Goal: Task Accomplishment & Management: Use online tool/utility

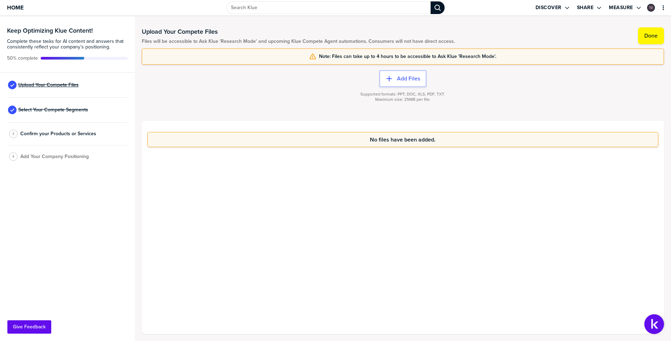
click at [62, 86] on span "Upload Your Compete Files" at bounding box center [48, 85] width 60 height 6
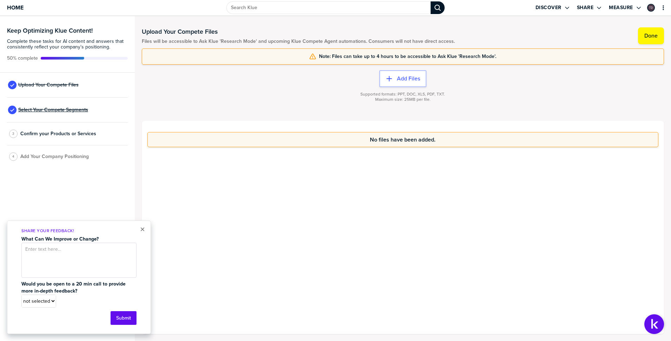
click at [62, 111] on span "Select Your Compete Segments" at bounding box center [53, 110] width 70 height 6
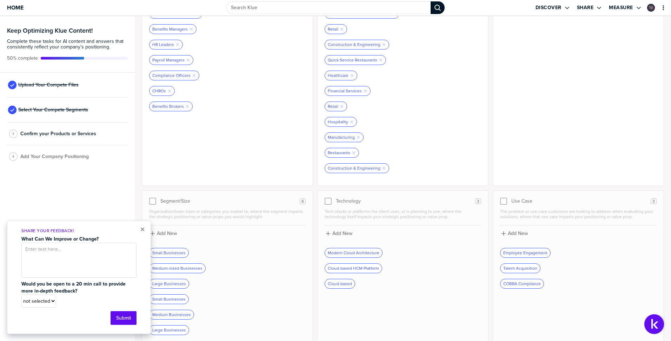
scroll to position [158, 0]
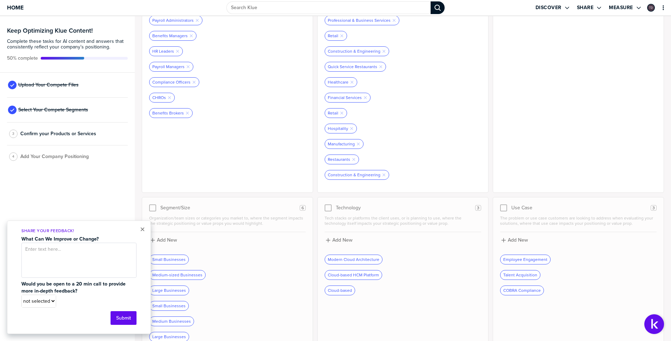
click at [152, 211] on div at bounding box center [152, 207] width 7 height 7
click at [151, 206] on div at bounding box center [152, 207] width 7 height 7
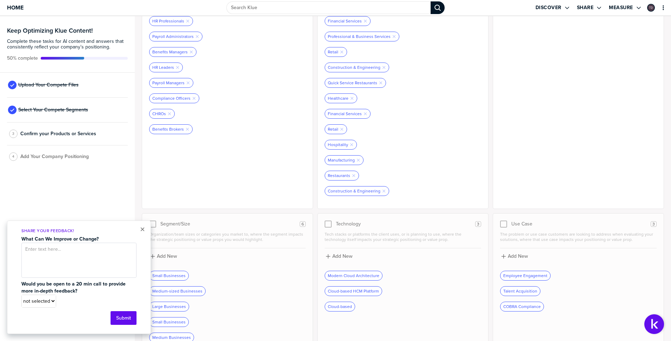
scroll to position [172, 0]
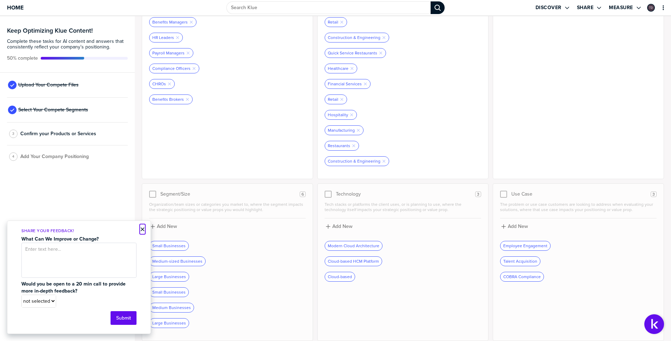
click at [142, 231] on button "×" at bounding box center [142, 229] width 5 height 8
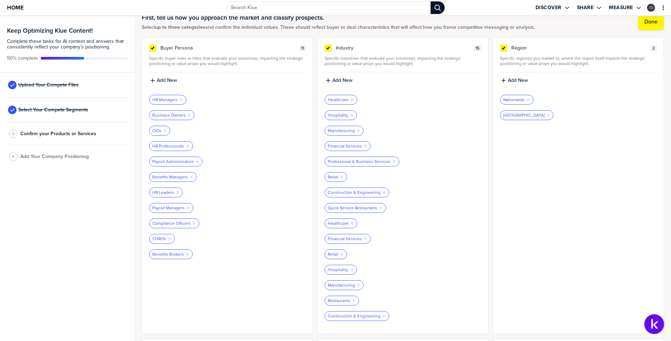
scroll to position [0, 0]
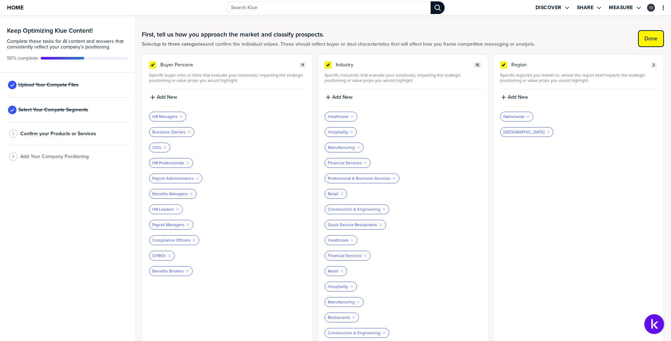
click at [649, 38] on label "Done" at bounding box center [651, 38] width 13 height 7
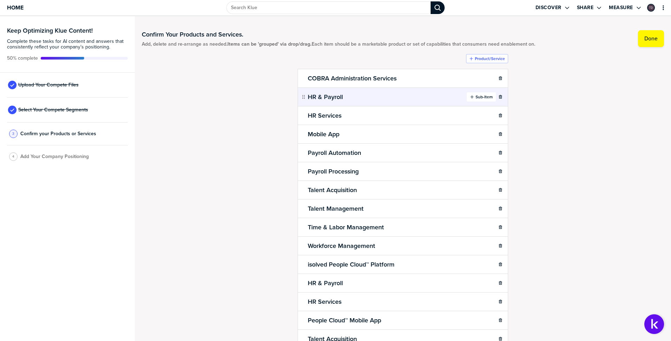
click at [483, 98] on label "Sub-Item" at bounding box center [484, 97] width 17 height 6
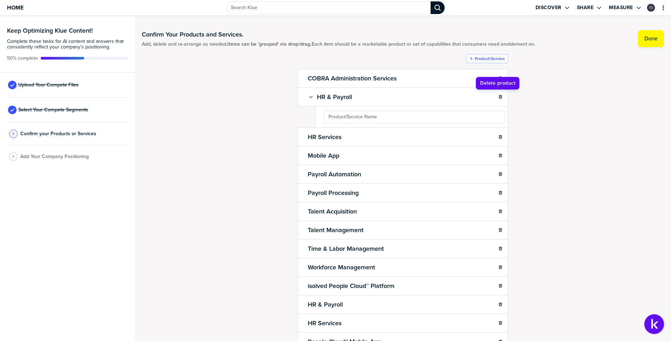
click at [554, 108] on div "Confirm Your Products and Services. Add, delete and re-arrange as needed. Items…" at bounding box center [403, 178] width 523 height 311
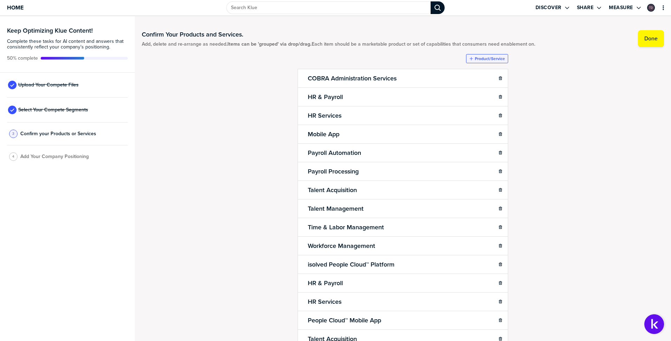
click at [486, 59] on label "Product/Service" at bounding box center [490, 59] width 30 height 6
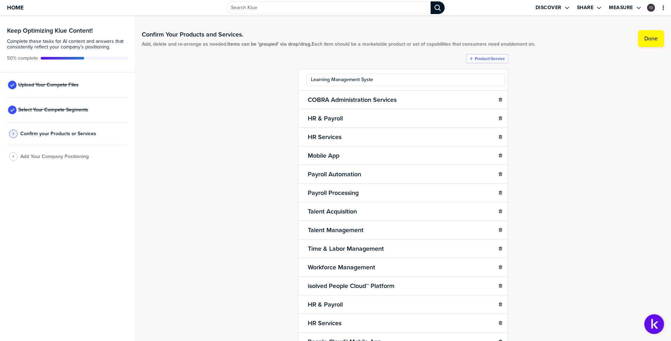
type input "Learning Management System"
click at [542, 64] on div "Confirm Your Products and Services. Add, delete and re-arrange as needed. Items…" at bounding box center [403, 178] width 523 height 311
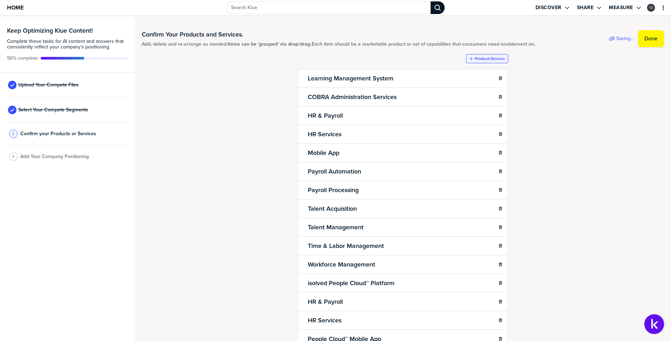
click at [493, 61] on label "Product/Service" at bounding box center [490, 59] width 30 height 6
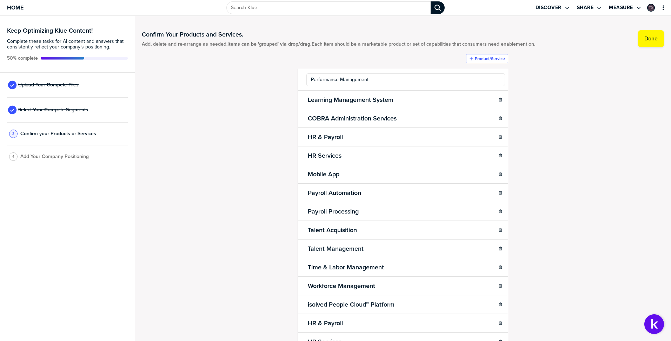
type input "Performance Management"
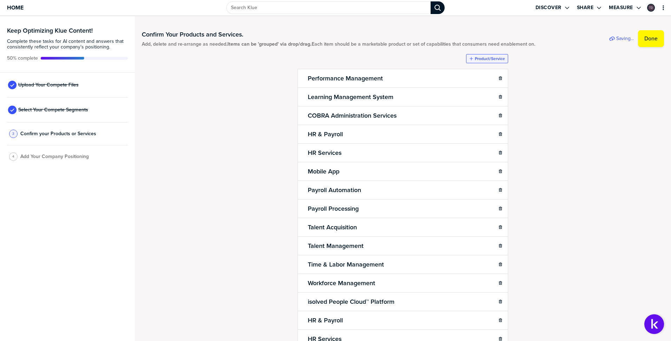
click at [477, 59] on label "Product/Service" at bounding box center [490, 59] width 30 height 6
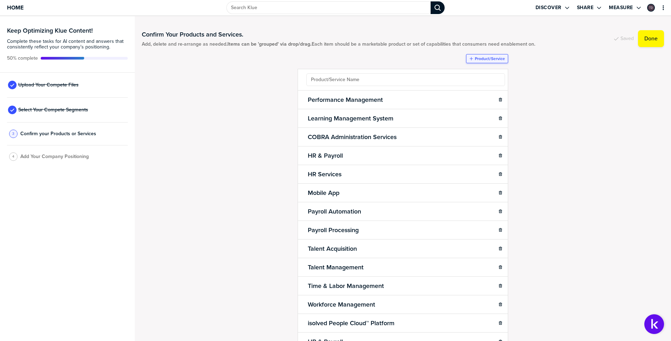
type input "A"
type input "Talent Acquisition"
click at [487, 58] on label "Product/Service" at bounding box center [490, 59] width 30 height 6
click at [383, 78] on ul "Talent Acquisition Sub-Item Performance Management Sub-Item Learning Management…" at bounding box center [403, 275] width 211 height 412
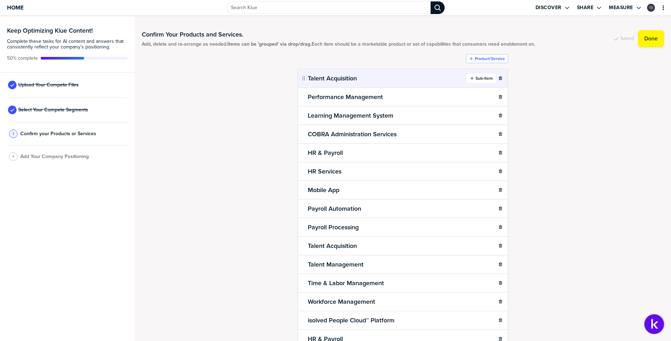
click at [480, 81] on label "Sub-Item" at bounding box center [484, 79] width 17 height 6
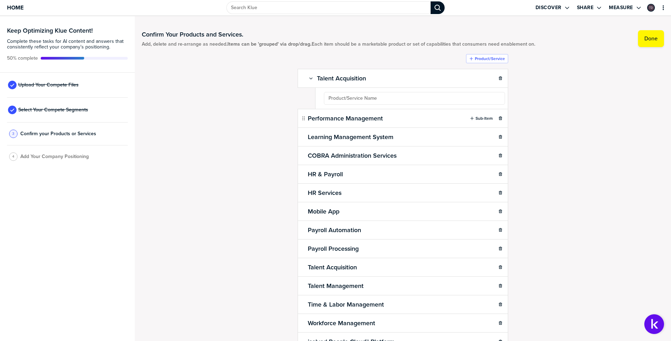
drag, startPoint x: 363, startPoint y: 96, endPoint x: 373, endPoint y: 98, distance: 10.3
click at [363, 96] on ul "Talent Acquisition Sub-Item Performance Management Sub-Item Learning Management…" at bounding box center [403, 275] width 211 height 412
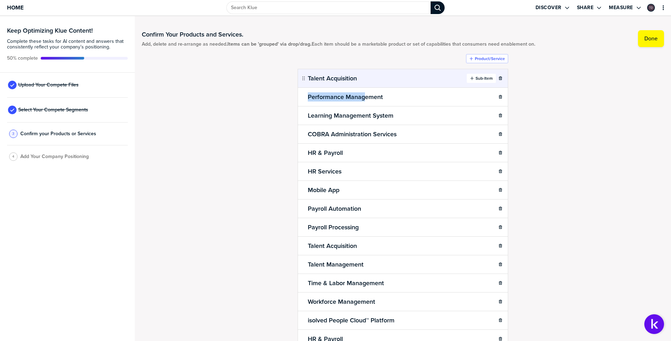
click at [479, 79] on label "Sub-Item" at bounding box center [484, 79] width 17 height 6
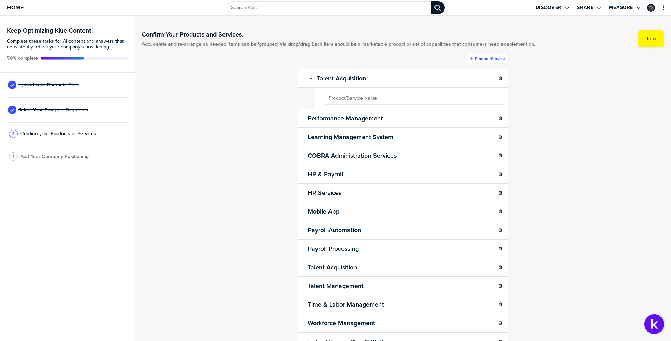
click at [375, 97] on ul "Talent Acquisition Sub-Item Performance Management Sub-Item Learning Management…" at bounding box center [403, 275] width 211 height 412
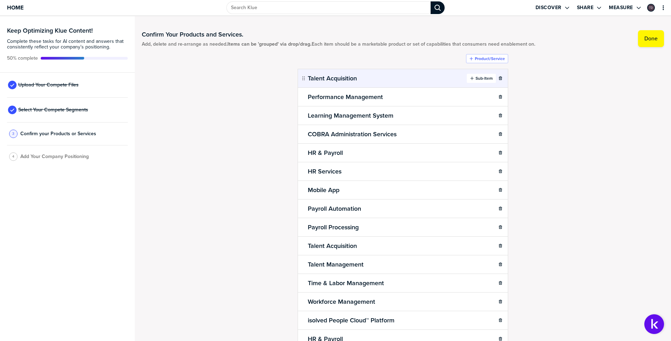
click at [485, 83] on button "Sub-Item" at bounding box center [481, 78] width 29 height 9
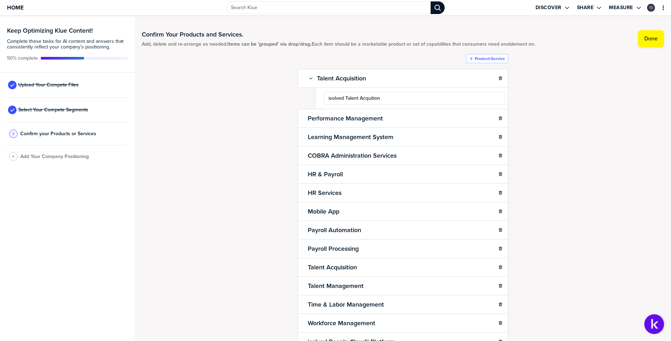
type input "isolved Talent Acquition"
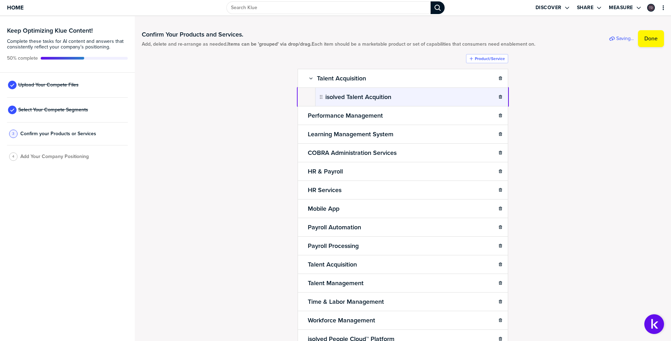
click at [454, 102] on body "Home Discover Share Measure Keep Optimizing Klue Content! Complete these tasks …" at bounding box center [335, 170] width 671 height 341
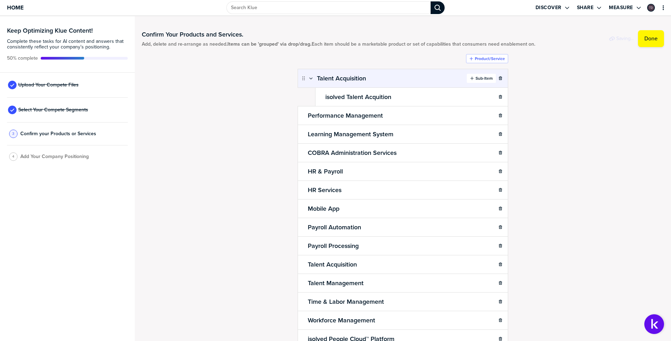
click at [481, 78] on label "Sub-Item" at bounding box center [484, 79] width 17 height 6
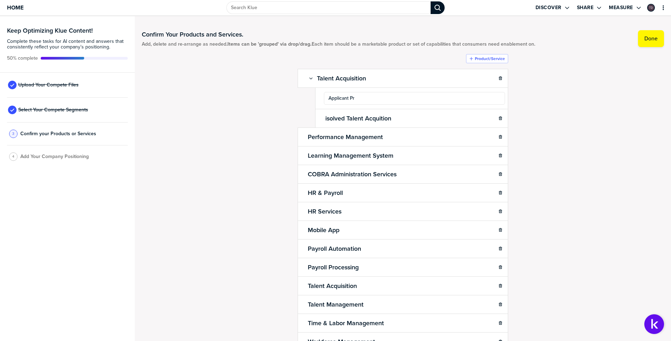
type input "Applicant Pro"
click at [531, 106] on div "Confirm Your Products and Services. Add, delete and re-arrange as needed. Items…" at bounding box center [403, 178] width 523 height 311
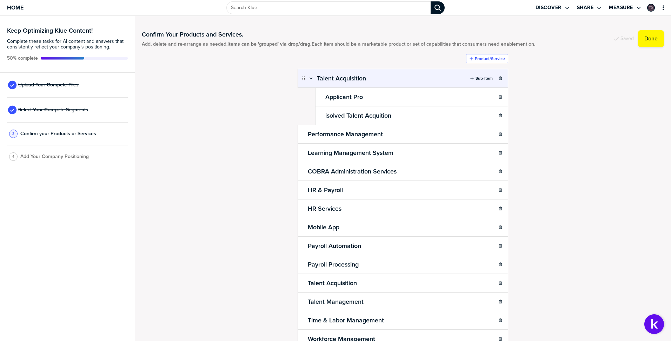
drag, startPoint x: 475, startPoint y: 79, endPoint x: 460, endPoint y: 84, distance: 15.7
click at [476, 79] on label "Sub-Item" at bounding box center [484, 79] width 17 height 6
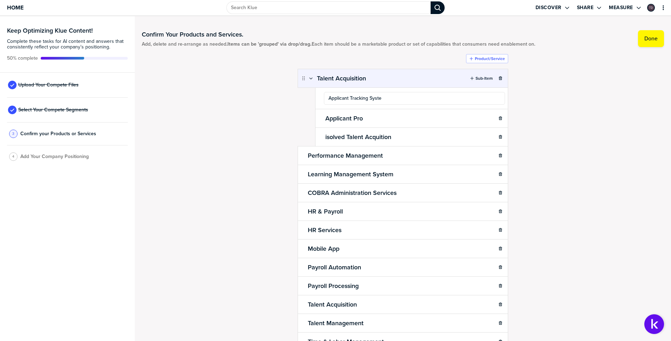
type input "Applicant Tracking System"
click at [552, 108] on div "Confirm Your Products and Services. Add, delete and re-arrange as needed. Items…" at bounding box center [403, 178] width 523 height 311
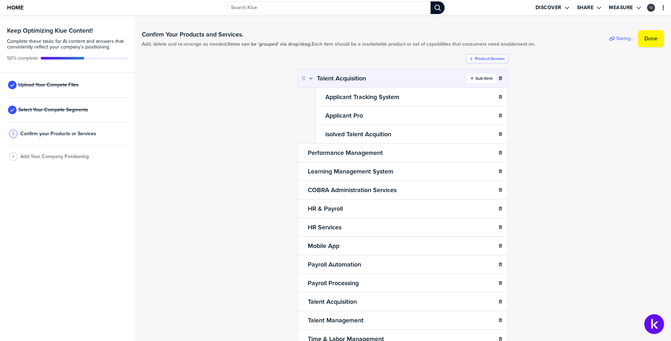
click at [476, 78] on label "Sub-Item" at bounding box center [484, 79] width 17 height 6
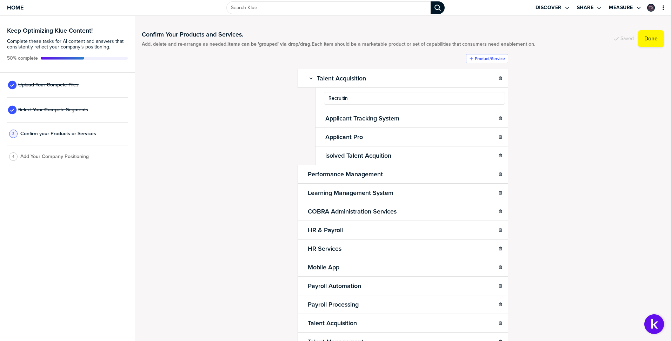
type input "Recruiting"
click at [524, 122] on div "Confirm Your Products and Services. Add, delete and re-arrange as needed. Items…" at bounding box center [403, 178] width 523 height 311
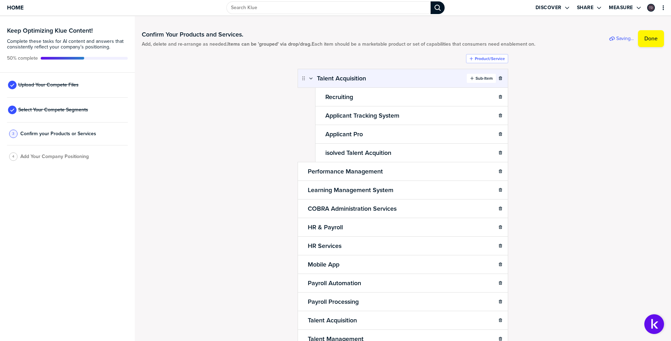
click at [483, 79] on label "Sub-Item" at bounding box center [484, 79] width 17 height 6
click at [486, 79] on label "Sub-Item" at bounding box center [484, 79] width 17 height 6
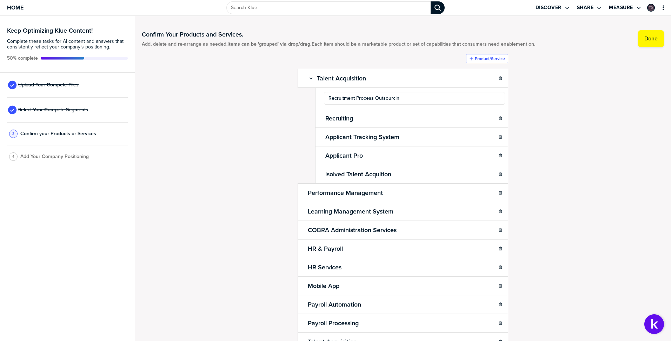
type input "Recruitment Process Outsourcing"
click at [528, 104] on div "Confirm Your Products and Services. Add, delete and re-arrange as needed. Items…" at bounding box center [403, 178] width 523 height 311
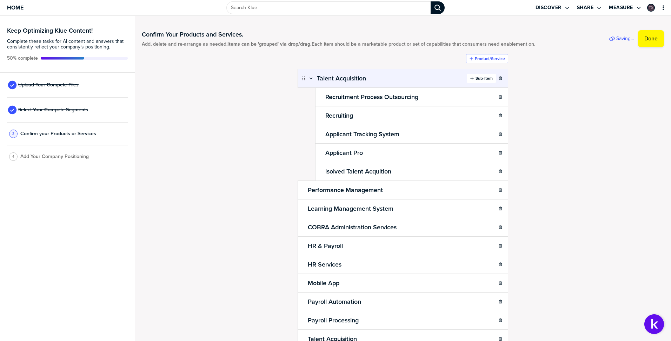
click at [476, 79] on label "Sub-Item" at bounding box center [484, 79] width 17 height 6
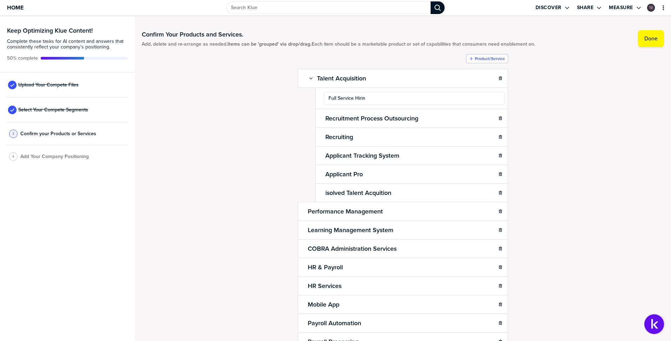
type input "Full Service Hiring"
click at [582, 104] on div "Confirm Your Products and Services. Add, delete and re-arrange as needed. Items…" at bounding box center [403, 178] width 523 height 311
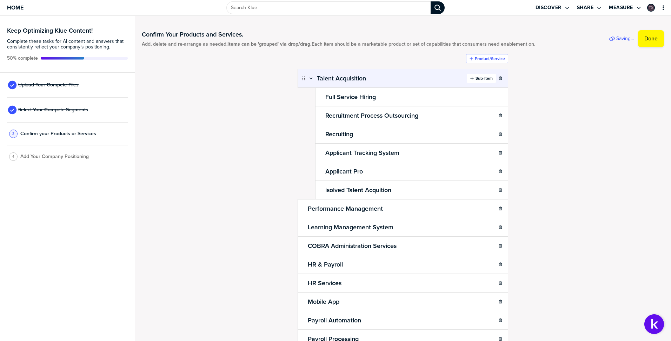
click at [483, 79] on label "Sub-Item" at bounding box center [484, 79] width 17 height 6
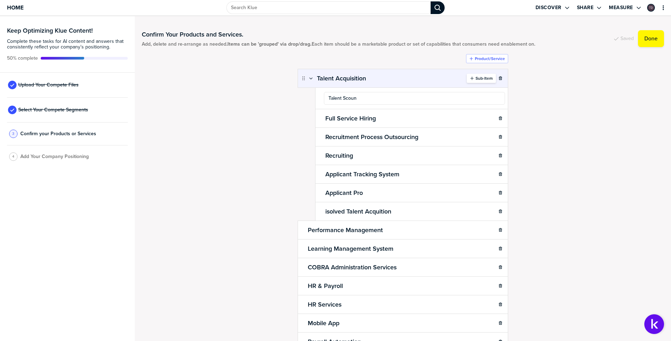
type input "Talent Scount"
click at [586, 113] on div "Confirm Your Products and Services. Add, delete and re-arrange as needed. Items…" at bounding box center [403, 178] width 523 height 311
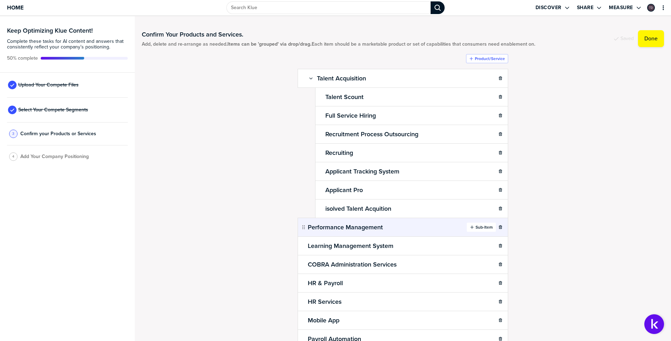
click at [479, 228] on label "Sub-Item" at bounding box center [484, 227] width 17 height 6
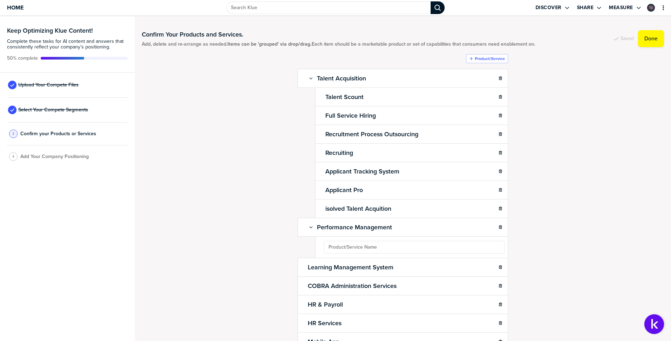
click at [398, 246] on ul "Talent Acquisition Sub-Item Talent Scount Full Service Hiring Recruitment Proce…" at bounding box center [403, 340] width 211 height 543
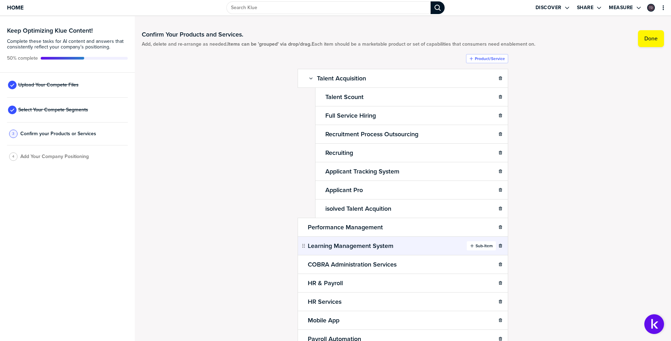
click at [475, 249] on button "Sub-Item" at bounding box center [481, 245] width 29 height 9
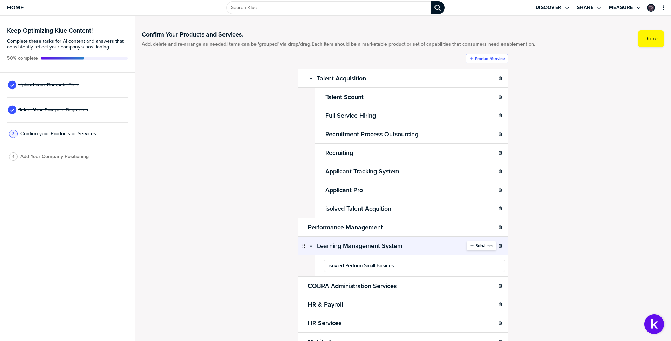
type input "isovled Perform Small Business"
click at [421, 265] on ul "Talent Acquisition Sub-Item Talent Scount Full Service Hiring Recruitment Proce…" at bounding box center [403, 340] width 211 height 543
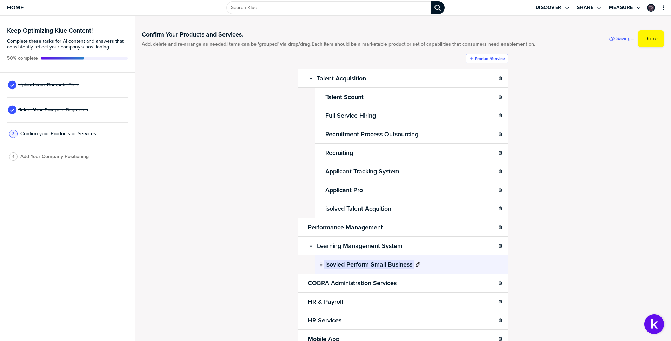
click at [411, 265] on h2 "isovled Perform Small Business" at bounding box center [369, 265] width 90 height 10
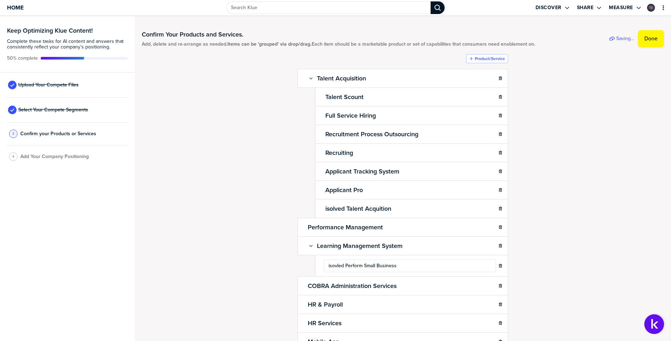
drag, startPoint x: 420, startPoint y: 268, endPoint x: 280, endPoint y: 263, distance: 140.2
click at [280, 263] on div "Confirm Your Products and Services. Add, delete and re-arrange as needed. Items…" at bounding box center [403, 178] width 523 height 311
click at [583, 270] on div "Confirm Your Products and Services. Add, delete and re-arrange as needed. Items…" at bounding box center [403, 178] width 523 height 311
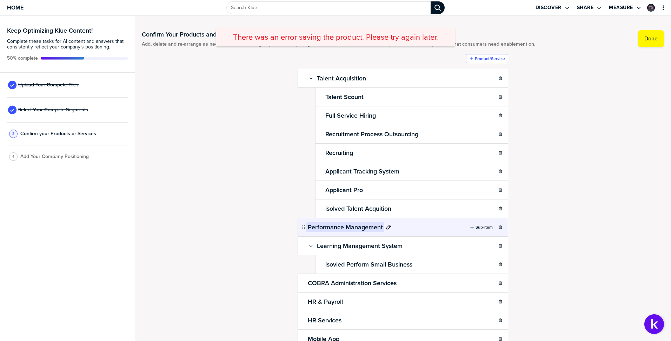
click at [370, 230] on h2 "Performance Management" at bounding box center [346, 227] width 78 height 10
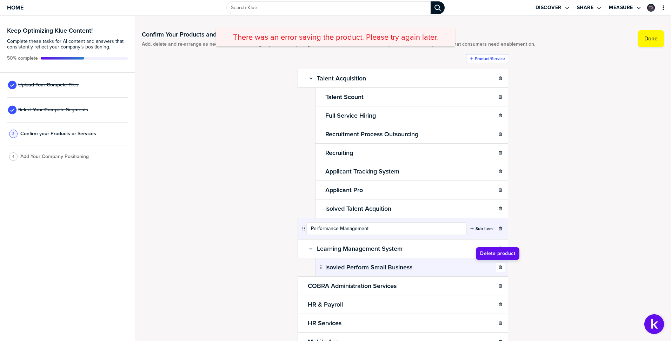
click at [497, 268] on button "button" at bounding box center [500, 267] width 9 height 9
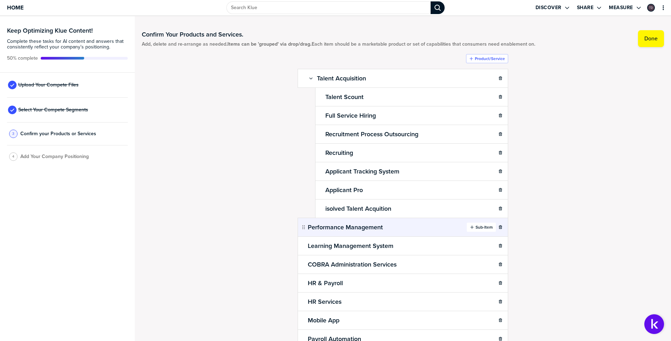
click at [483, 230] on label "Sub-Item" at bounding box center [484, 227] width 17 height 6
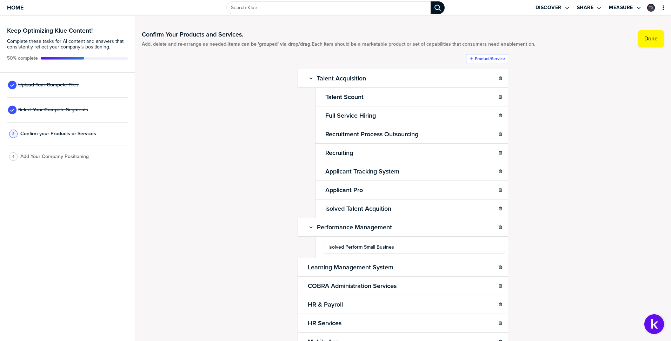
type input "isolved Perform Small Business"
click at [525, 224] on div "Confirm Your Products and Services. Add, delete and re-arrange as needed. Items…" at bounding box center [403, 178] width 523 height 311
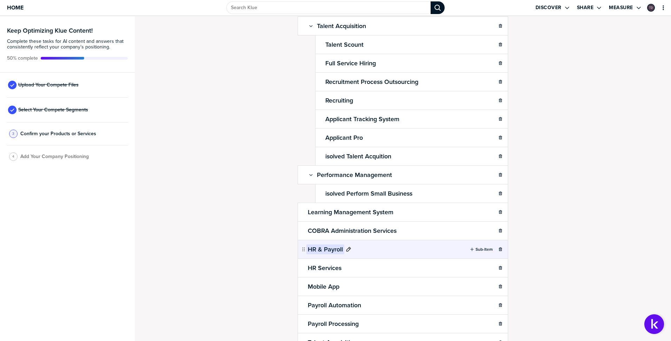
scroll to position [53, 0]
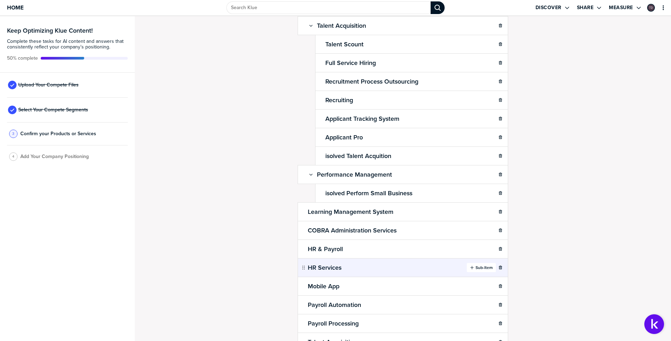
click at [470, 266] on icon "button" at bounding box center [472, 267] width 4 height 4
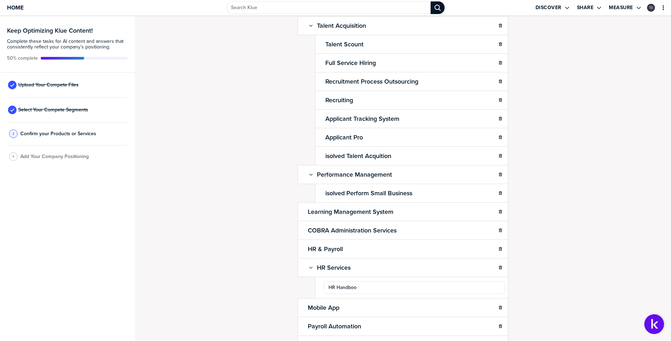
type input "HR Handbook"
click at [534, 282] on div "Confirm Your Products and Services. Add, delete and re-arrange as needed. Items…" at bounding box center [403, 178] width 537 height 325
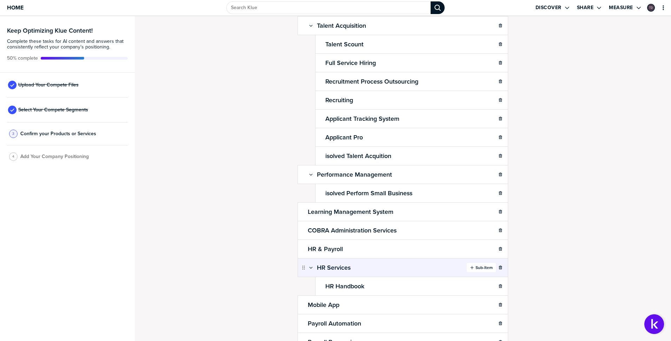
click at [481, 268] on label "Sub-Item" at bounding box center [484, 268] width 17 height 6
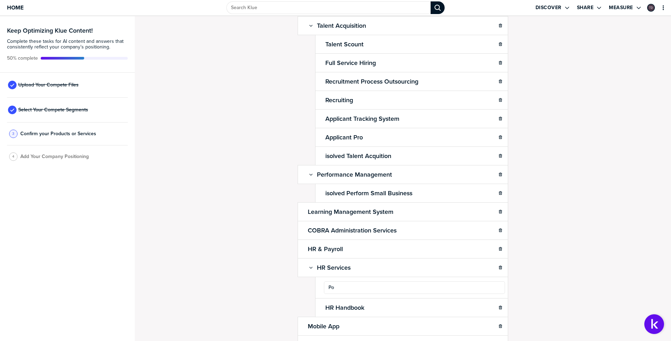
type input "P"
type input "Compliance Posters"
click at [549, 277] on div "Confirm Your Products and Services. Add, delete and re-arrange as needed. Items…" at bounding box center [403, 126] width 523 height 311
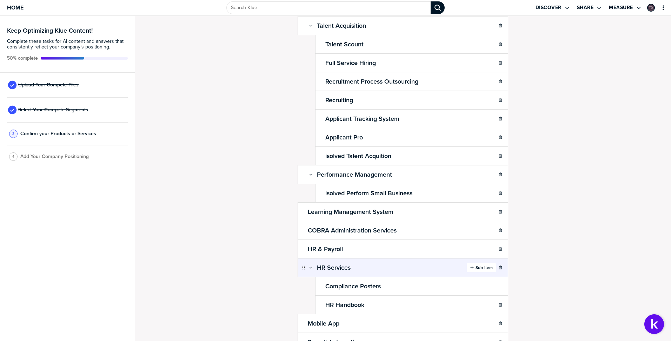
click at [480, 269] on label "Sub-Item" at bounding box center [484, 268] width 17 height 6
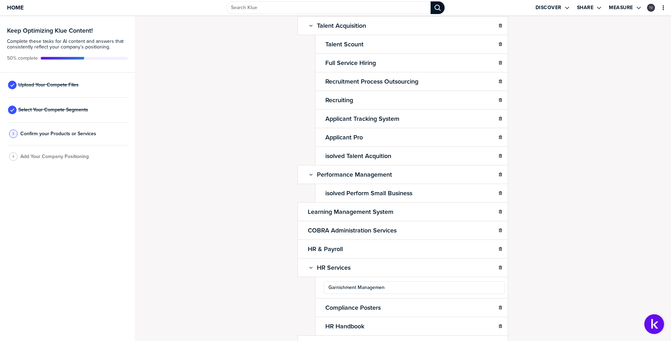
type input "Garnishment Management"
click at [511, 296] on div "Confirm Your Products and Services. Add, delete and re-arrange as needed. Items…" at bounding box center [403, 178] width 537 height 325
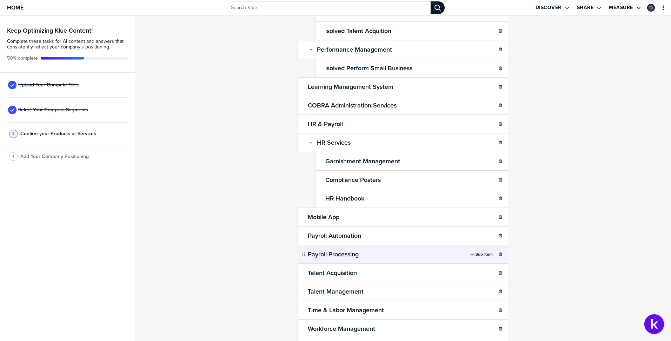
scroll to position [186, 0]
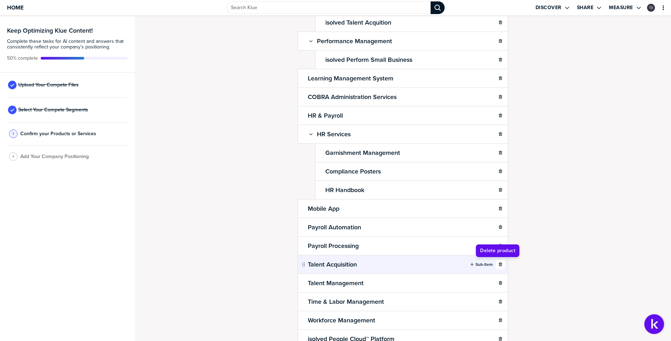
click at [499, 265] on icon "button" at bounding box center [501, 264] width 4 height 4
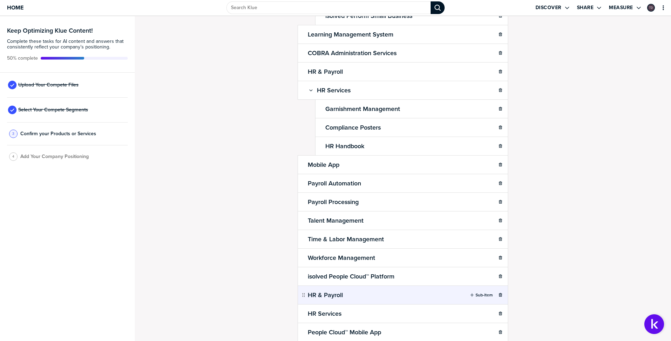
scroll to position [231, 0]
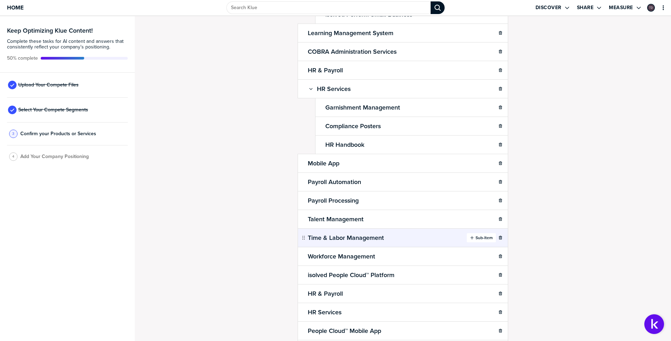
click at [477, 239] on label "Sub-Item" at bounding box center [484, 238] width 17 height 6
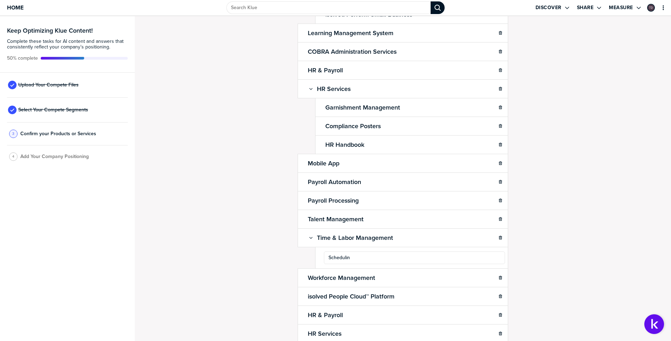
type input "Scheduling"
click at [577, 250] on div "Confirm Your Products and Services. Add, delete and re-arrange as needed. Items…" at bounding box center [403, 178] width 537 height 325
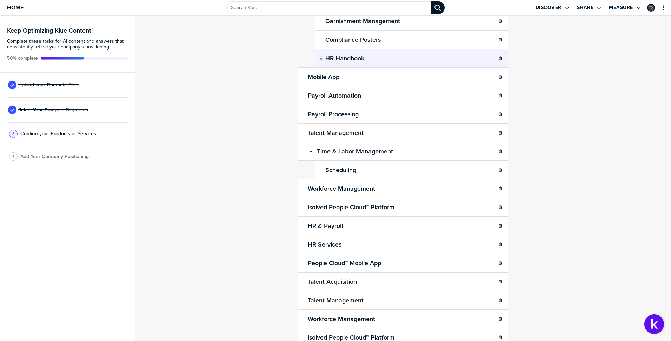
scroll to position [352, 0]
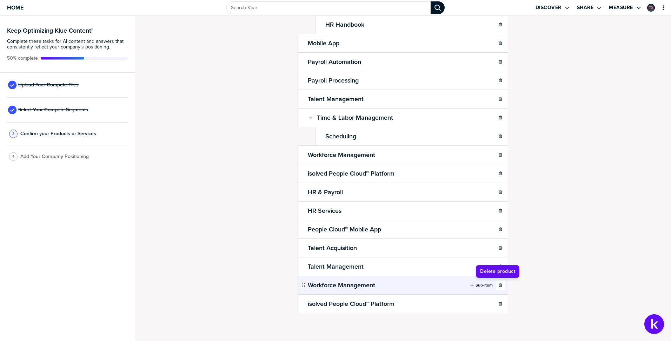
click at [499, 284] on icon "button" at bounding box center [501, 285] width 4 height 4
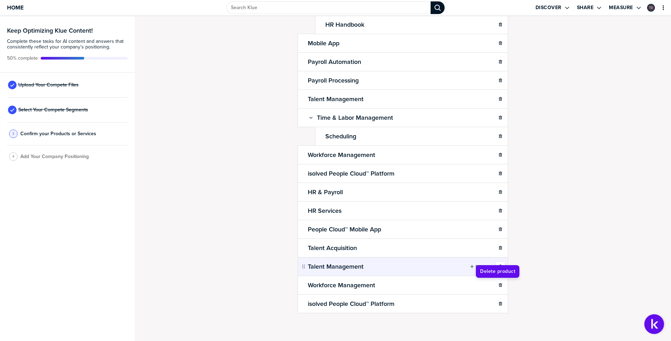
scroll to position [333, 0]
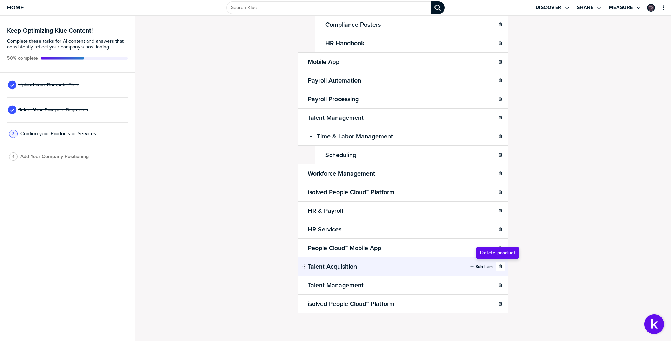
click at [499, 266] on icon "button" at bounding box center [501, 266] width 4 height 4
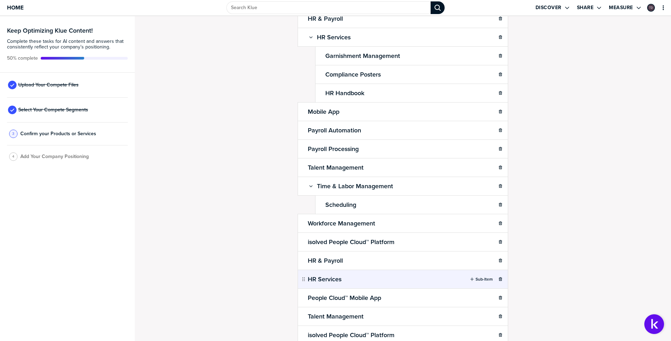
scroll to position [314, 0]
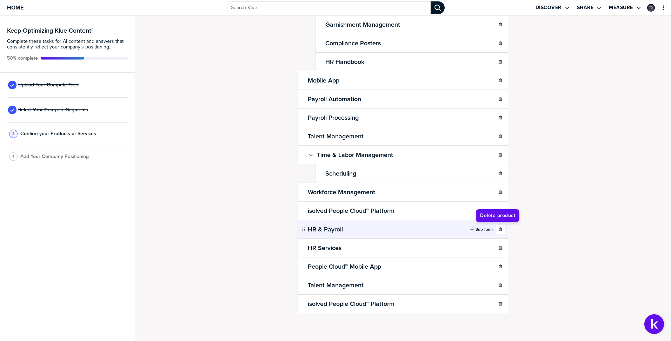
click at [499, 229] on icon "button" at bounding box center [500, 229] width 3 height 4
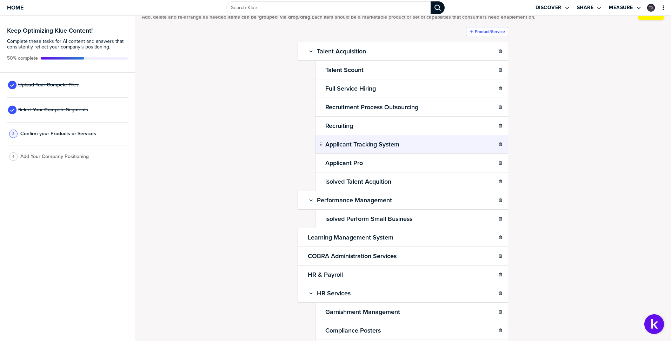
scroll to position [0, 0]
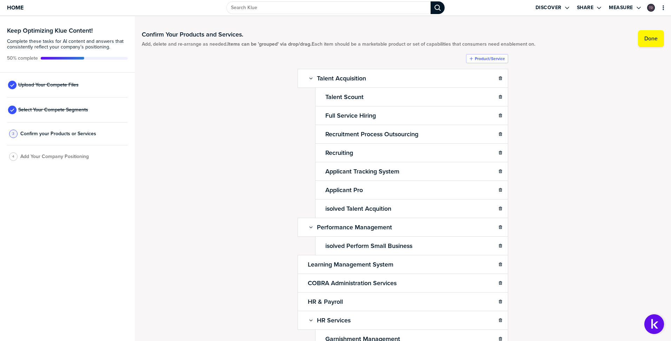
click at [486, 59] on label "Product/Service" at bounding box center [490, 59] width 30 height 6
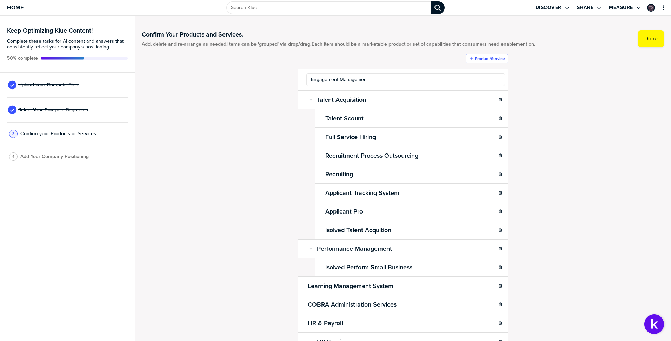
type input "Engagement Management"
click at [530, 83] on div "Confirm Your Products and Services. Add, delete and re-arrange as needed. Items…" at bounding box center [403, 178] width 523 height 311
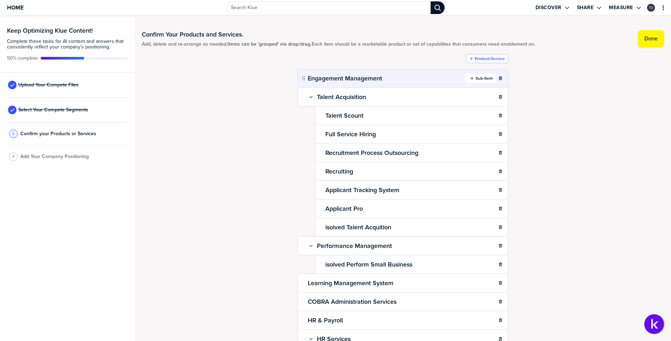
click at [476, 78] on label "Sub-Item" at bounding box center [484, 79] width 17 height 6
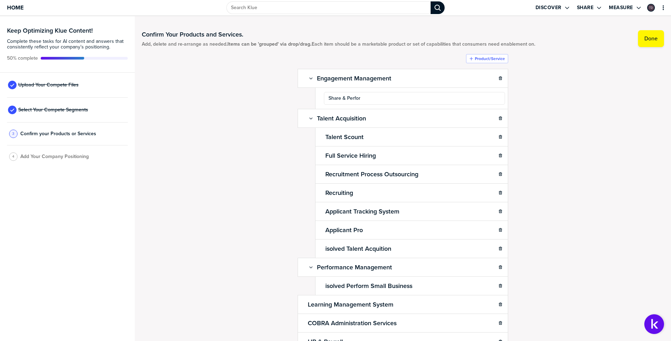
type input "Share & Perform"
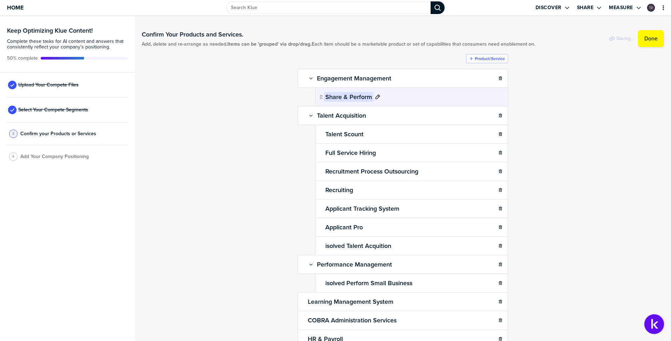
click at [325, 98] on h2 "Share & Perform" at bounding box center [349, 97] width 50 height 10
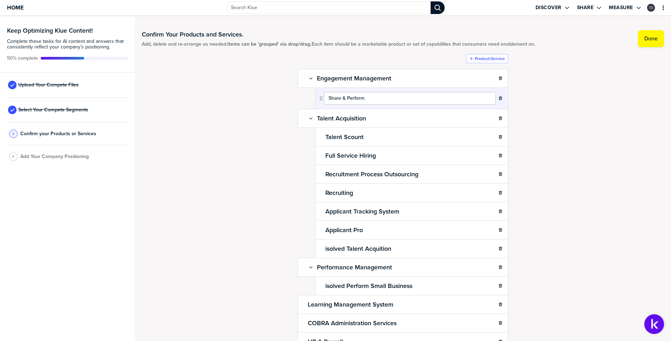
click at [324, 98] on input "Share & Perform" at bounding box center [410, 98] width 172 height 13
type input "isolved Share & Perform"
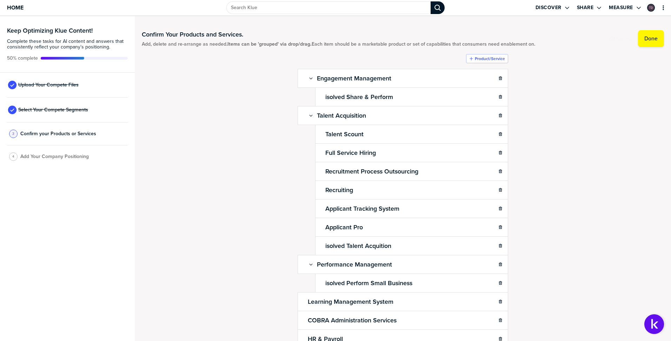
click at [549, 105] on div "Confirm Your Products and Services. Add, delete and re-arrange as needed. Items…" at bounding box center [403, 178] width 523 height 311
click at [481, 60] on label "Product/Service" at bounding box center [490, 59] width 30 height 6
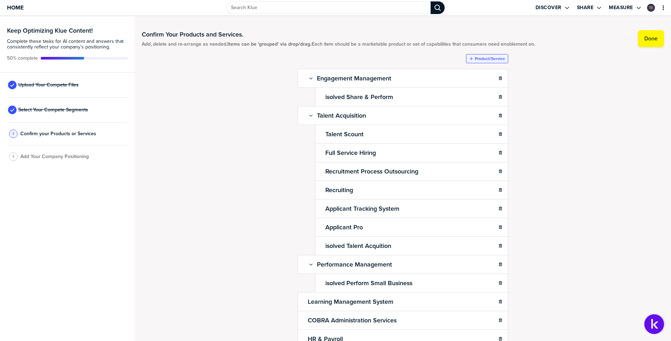
click at [479, 60] on label "Product/Service" at bounding box center [490, 59] width 30 height 6
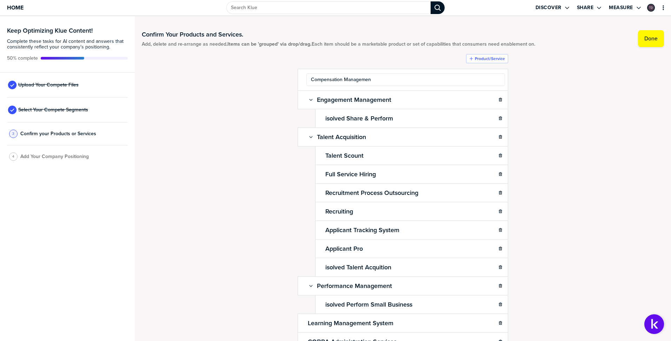
type input "Compensation Management"
click at [487, 60] on label "Product/Service" at bounding box center [490, 59] width 30 height 6
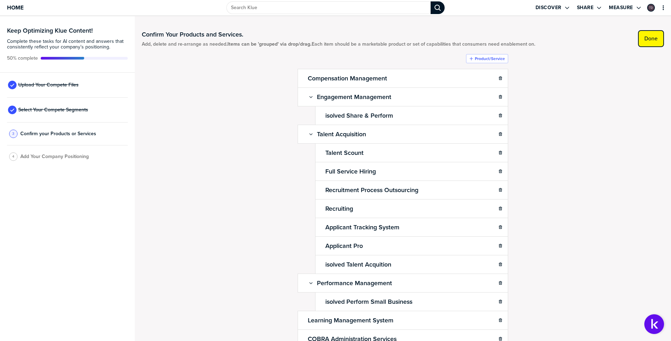
click at [645, 41] on label "Done" at bounding box center [651, 38] width 13 height 7
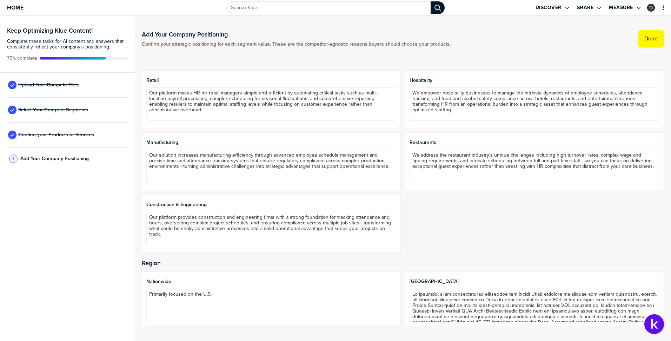
scroll to position [713, 0]
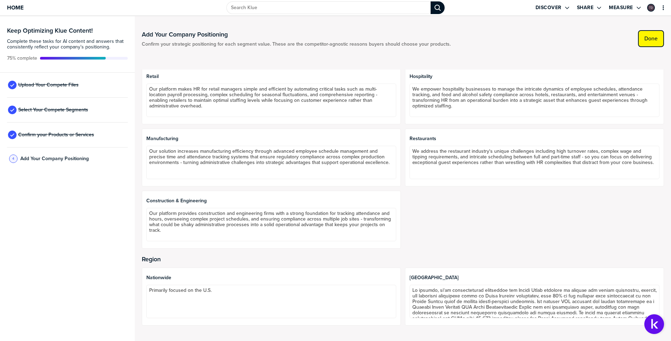
click at [645, 42] on button "Done" at bounding box center [651, 38] width 26 height 17
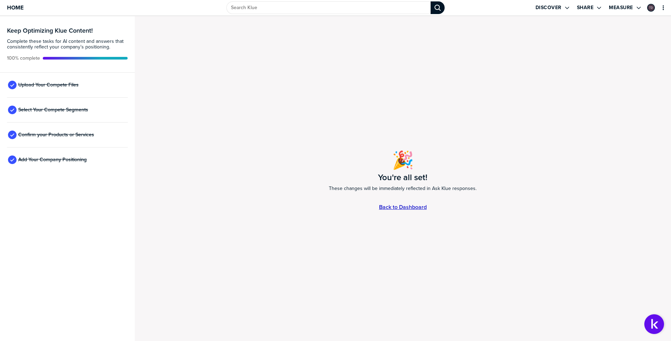
click at [393, 208] on link "Back to Dashboard" at bounding box center [403, 207] width 48 height 6
